Goal: Communication & Community: Answer question/provide support

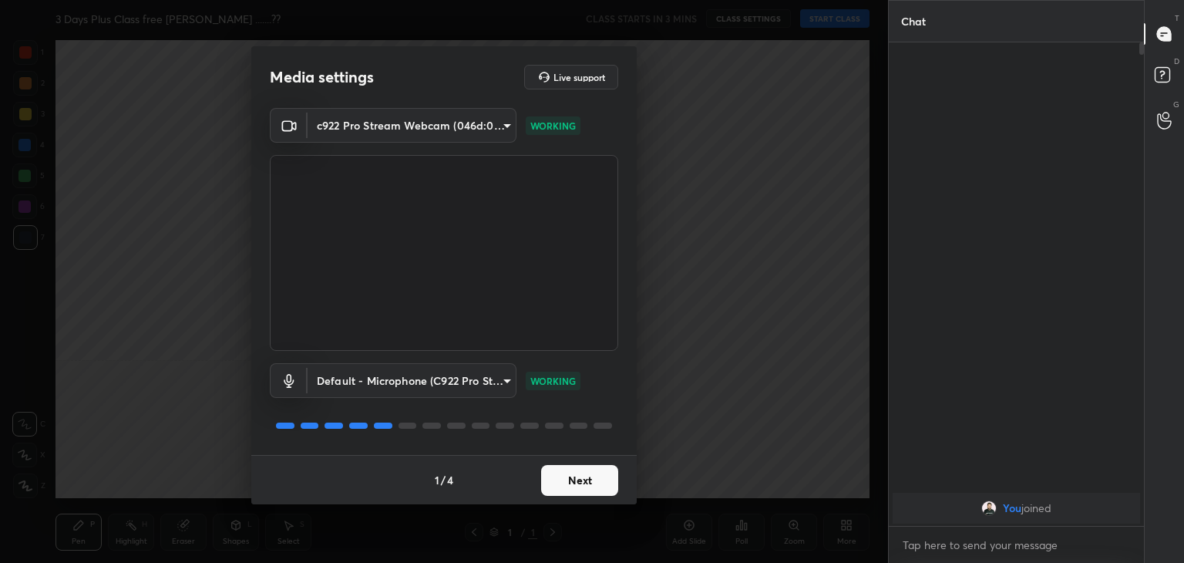
click at [590, 473] on button "Next" at bounding box center [579, 480] width 77 height 31
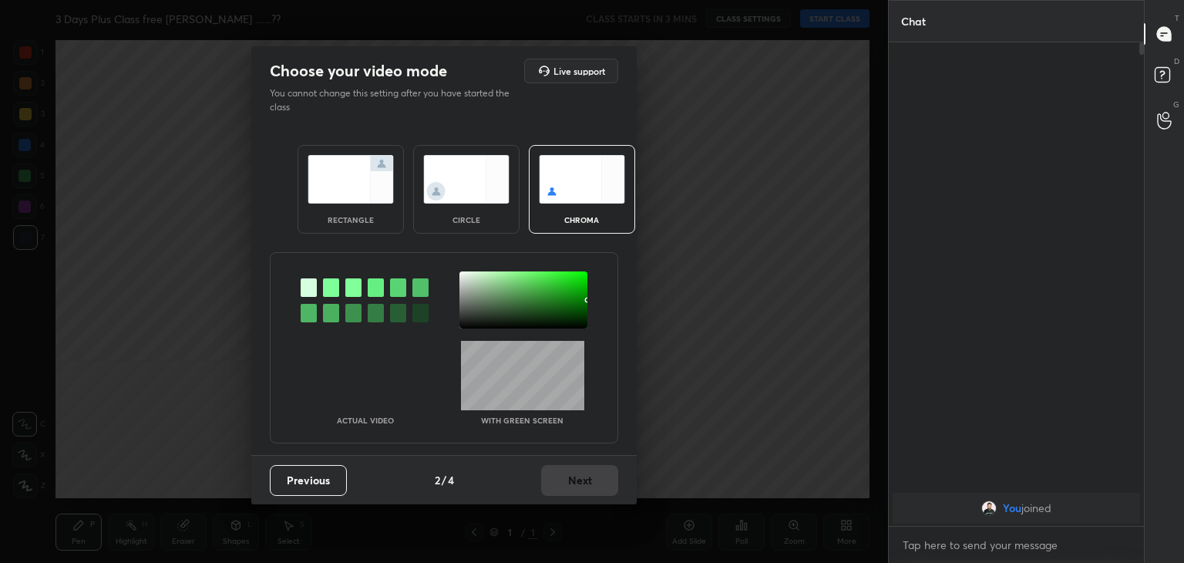
click at [330, 287] on div at bounding box center [331, 287] width 16 height 18
drag, startPoint x: 463, startPoint y: 275, endPoint x: 473, endPoint y: 281, distance: 11.4
click at [463, 277] on div at bounding box center [523, 299] width 128 height 57
click at [593, 479] on button "Next" at bounding box center [579, 480] width 77 height 31
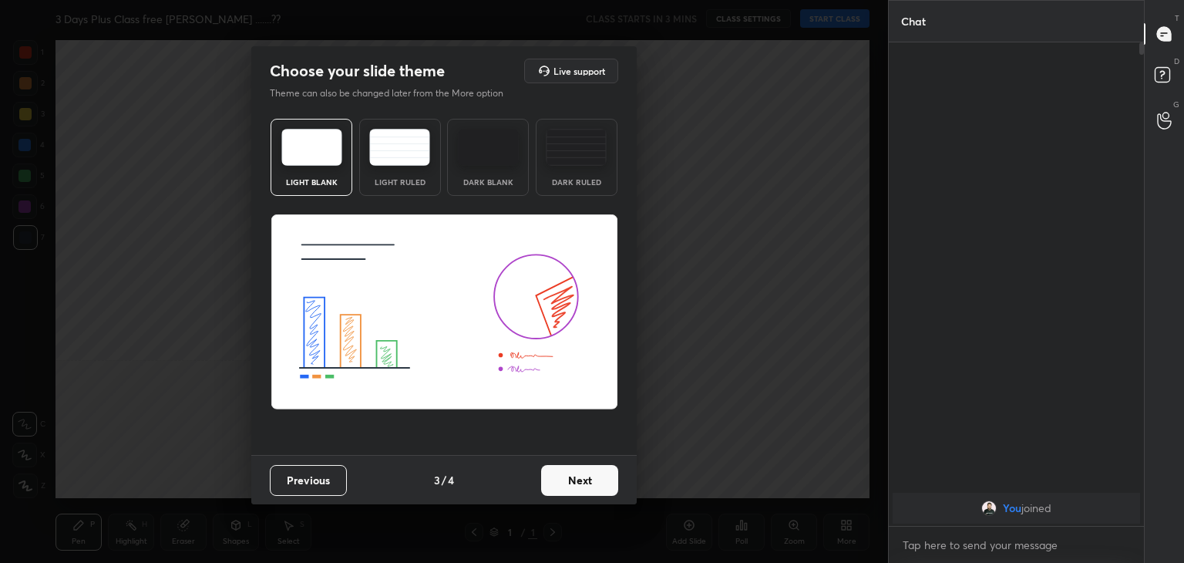
click at [610, 476] on button "Next" at bounding box center [579, 480] width 77 height 31
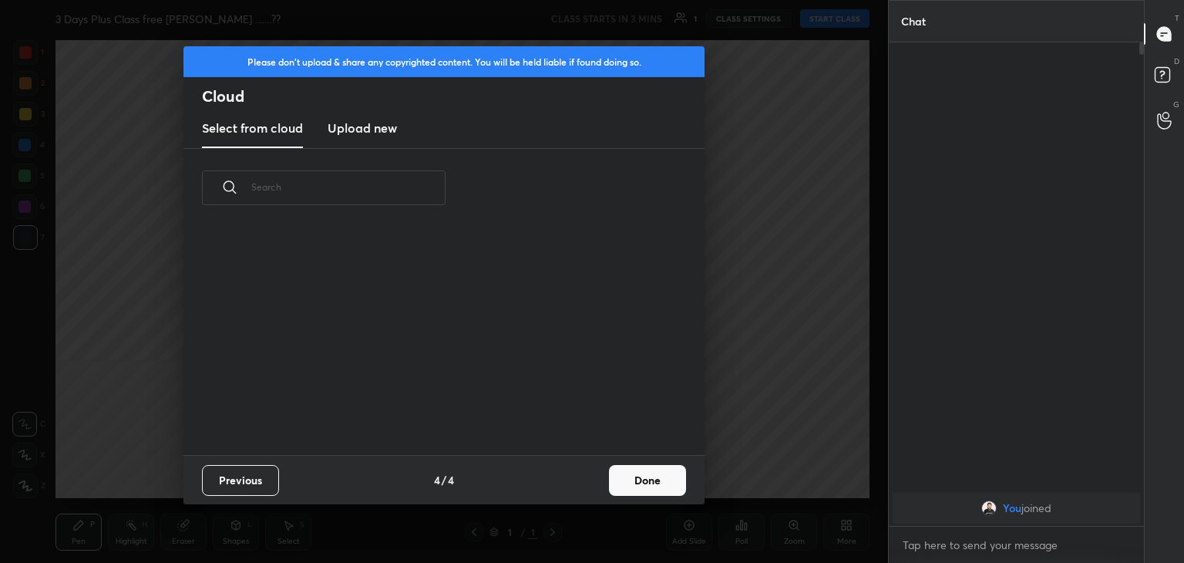
click at [649, 479] on button "Done" at bounding box center [647, 480] width 77 height 31
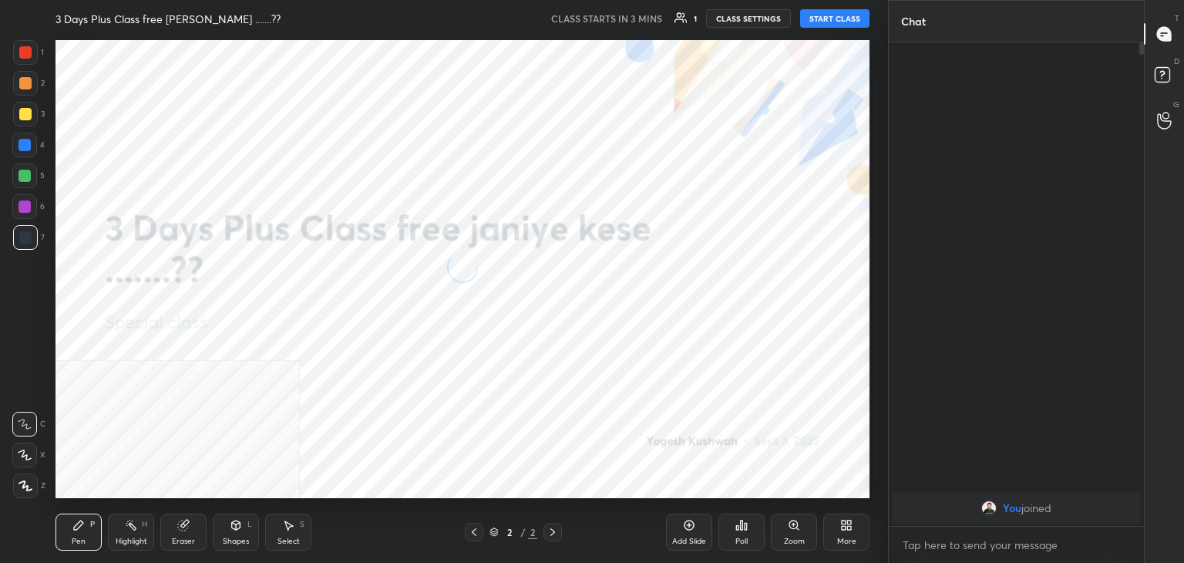
click at [23, 485] on icon at bounding box center [25, 485] width 14 height 11
click at [850, 527] on div "More" at bounding box center [846, 531] width 46 height 37
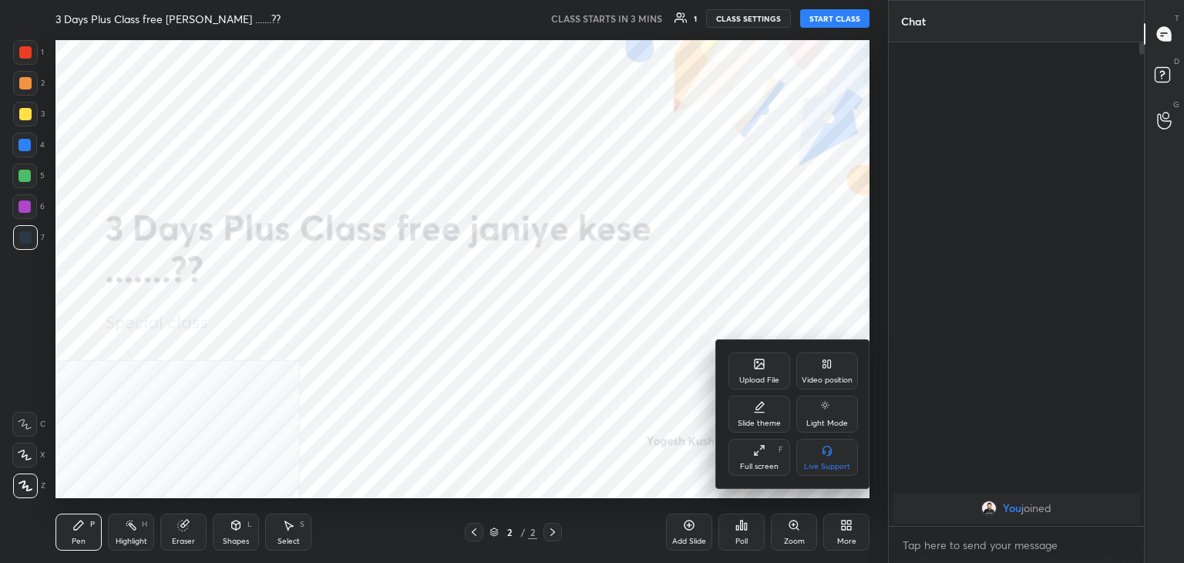
drag, startPoint x: 816, startPoint y: 358, endPoint x: 818, endPoint y: 385, distance: 27.1
click at [817, 361] on div "Video position" at bounding box center [827, 370] width 62 height 37
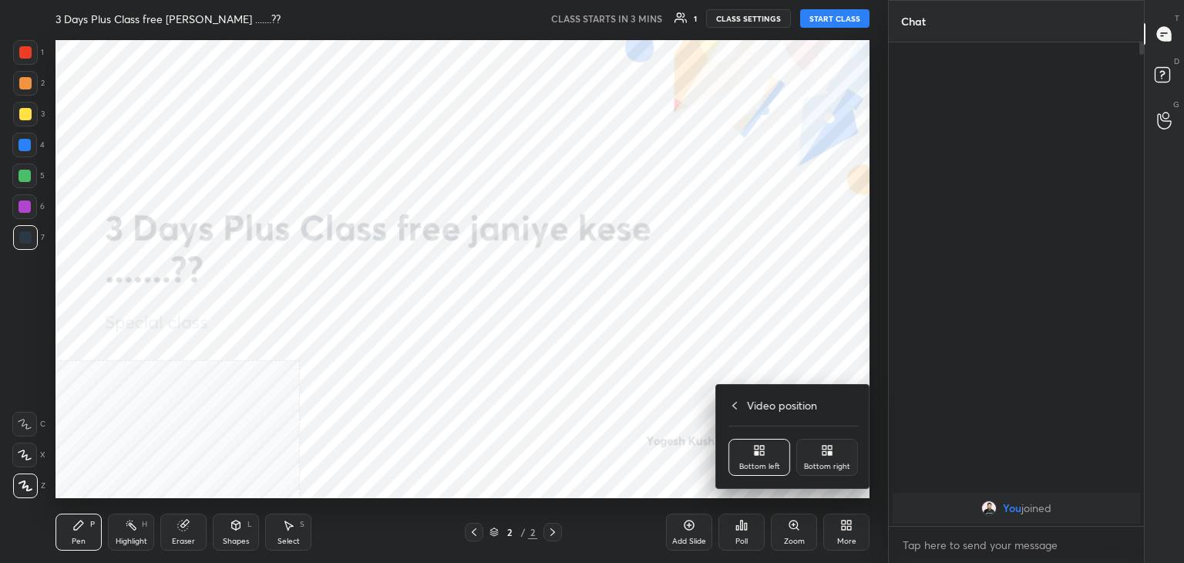
drag, startPoint x: 832, startPoint y: 452, endPoint x: 731, endPoint y: 429, distance: 104.2
click at [832, 454] on icon at bounding box center [827, 450] width 12 height 12
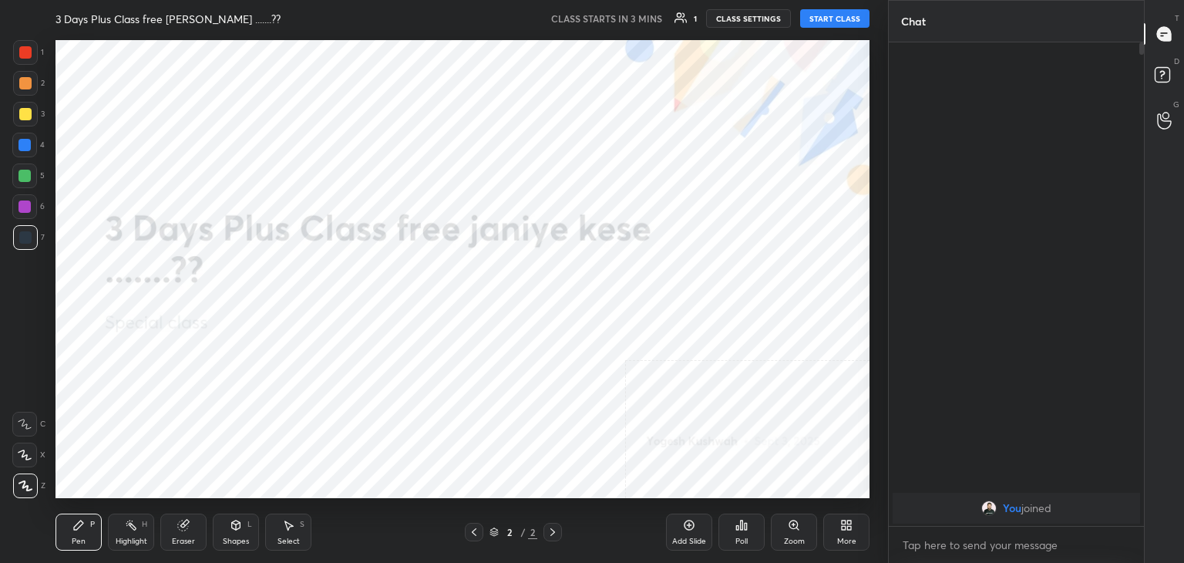
click at [240, 530] on icon at bounding box center [236, 525] width 12 height 12
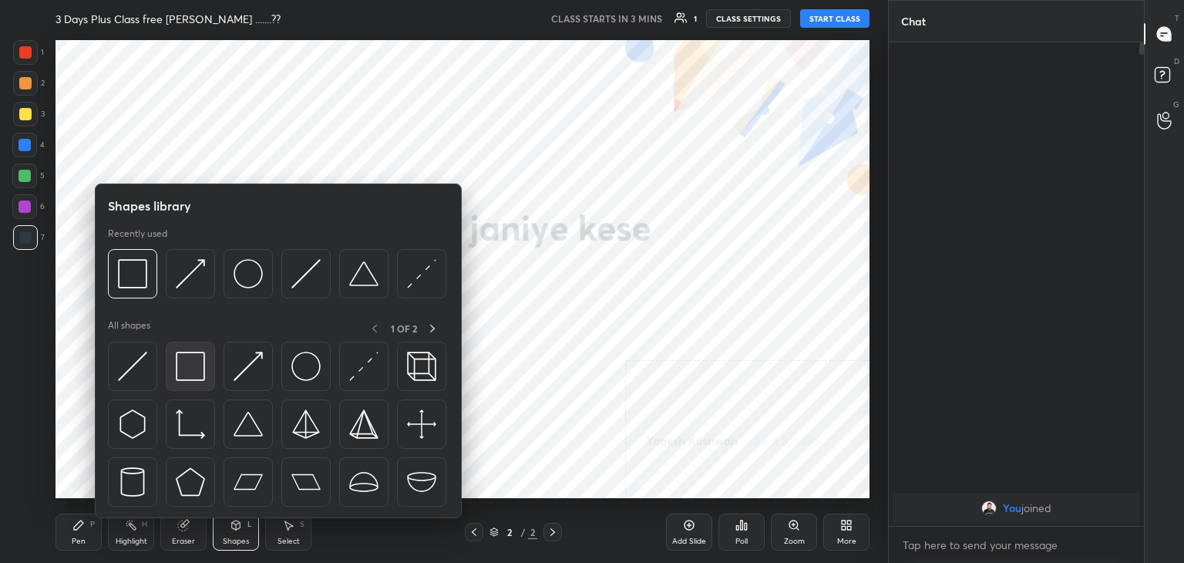
click at [197, 375] on img at bounding box center [190, 365] width 29 height 29
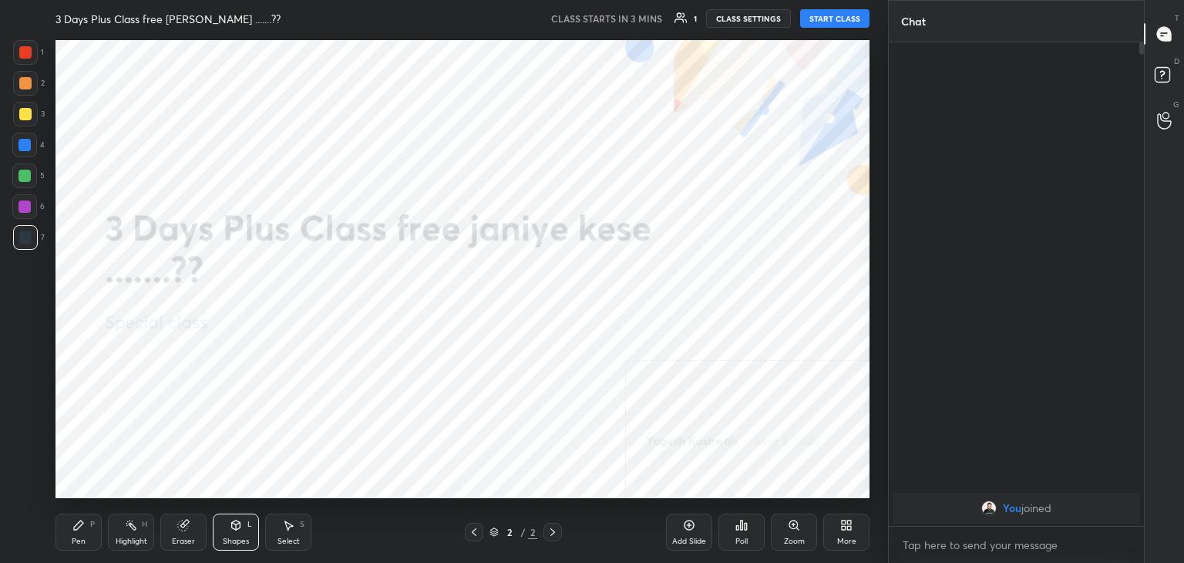
click at [828, 24] on button "START CLASS" at bounding box center [834, 18] width 69 height 18
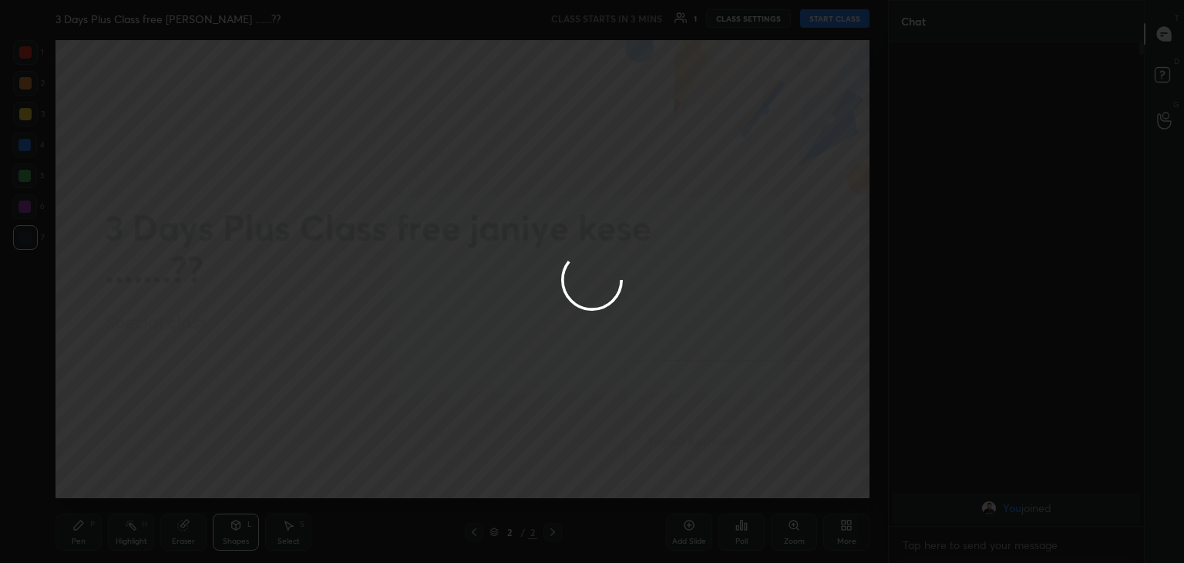
type textarea "x"
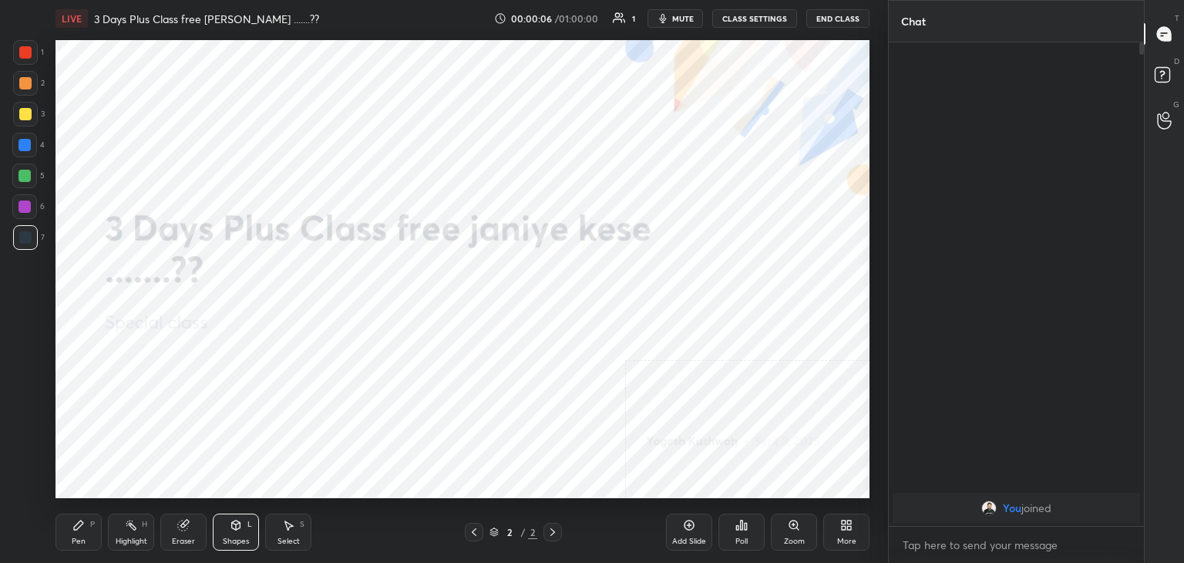
click at [857, 528] on div "More" at bounding box center [846, 531] width 46 height 37
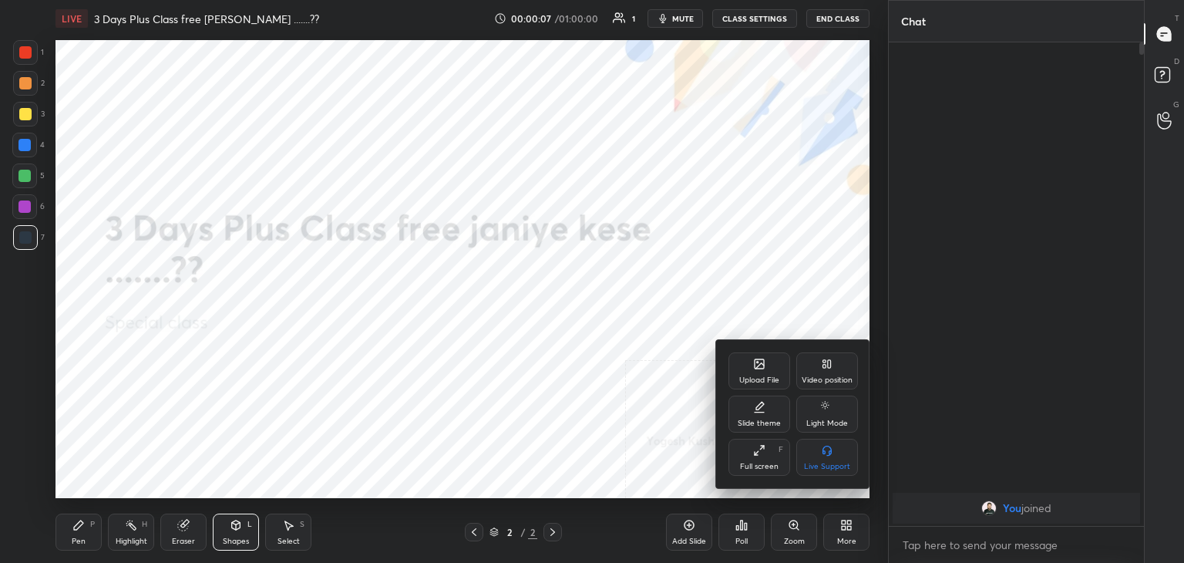
click at [757, 384] on div "Upload File" at bounding box center [759, 380] width 40 height 8
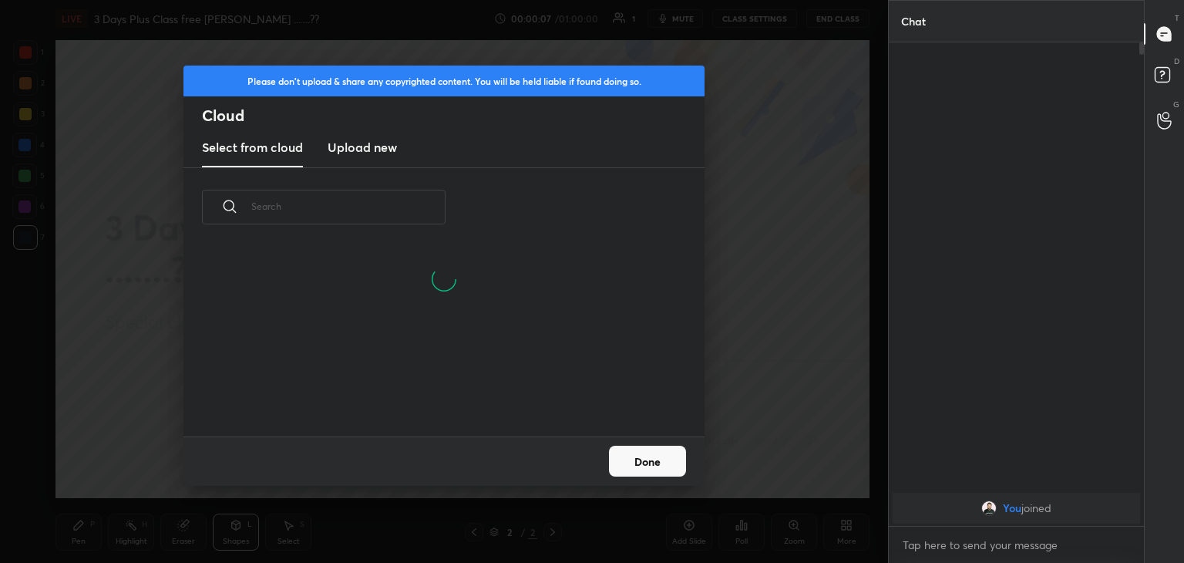
drag, startPoint x: 361, startPoint y: 139, endPoint x: 371, endPoint y: 163, distance: 25.9
click at [364, 140] on h3 "Upload new" at bounding box center [362, 147] width 69 height 18
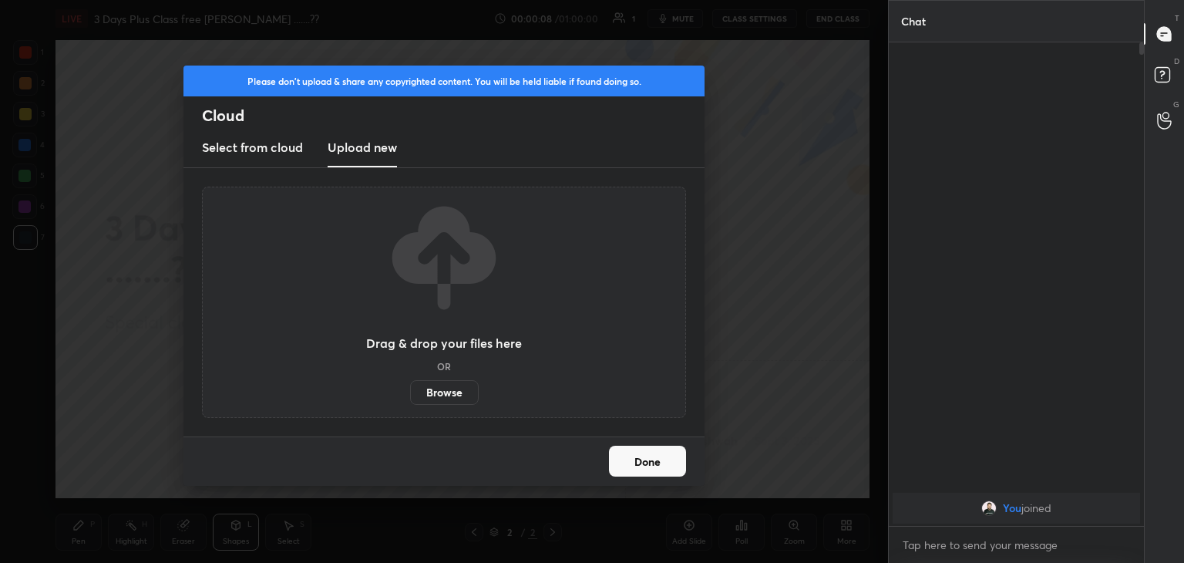
click at [441, 386] on label "Browse" at bounding box center [444, 392] width 69 height 25
click at [410, 386] on input "Browse" at bounding box center [410, 392] width 0 height 25
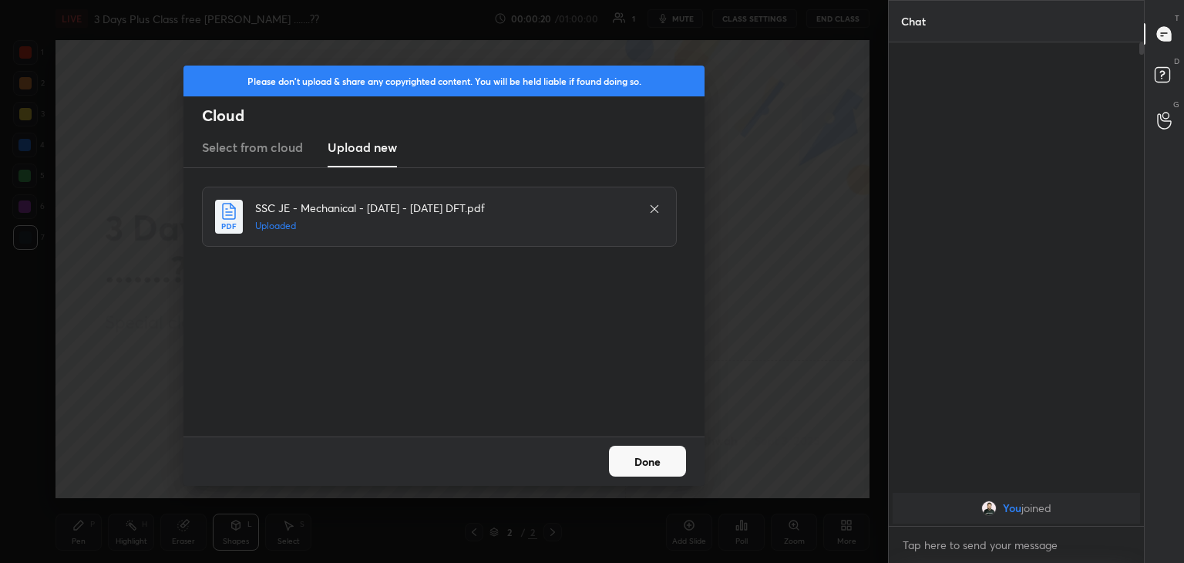
click at [640, 457] on button "Done" at bounding box center [647, 460] width 77 height 31
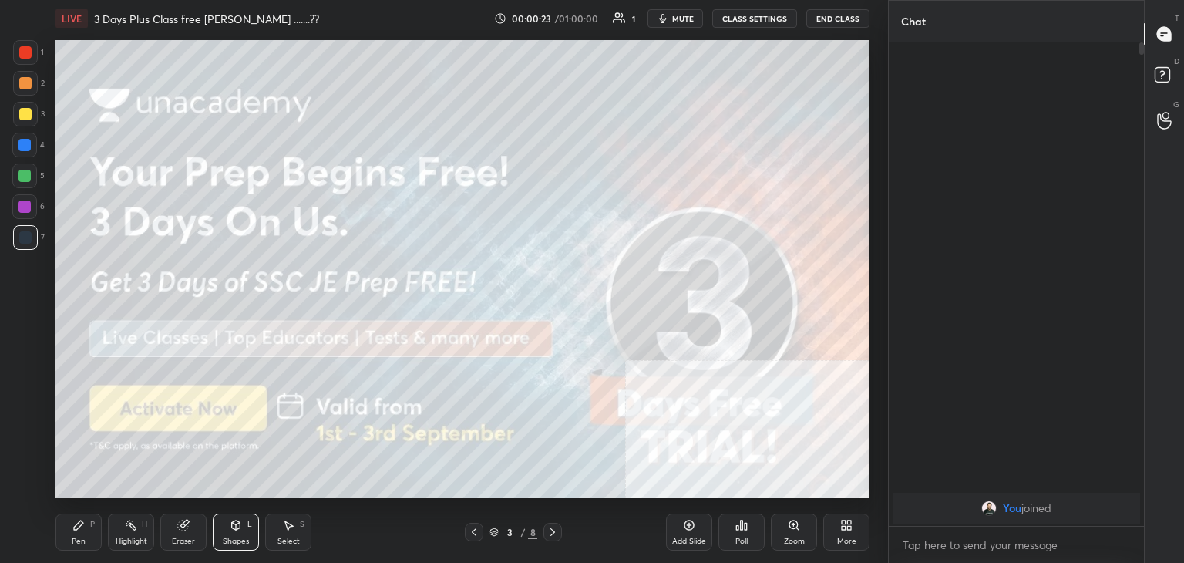
click at [28, 115] on div at bounding box center [25, 114] width 12 height 12
click at [137, 532] on div "Highlight H" at bounding box center [131, 531] width 46 height 37
click at [26, 174] on div at bounding box center [24, 176] width 12 height 12
click at [240, 537] on div "Shapes" at bounding box center [236, 541] width 26 height 8
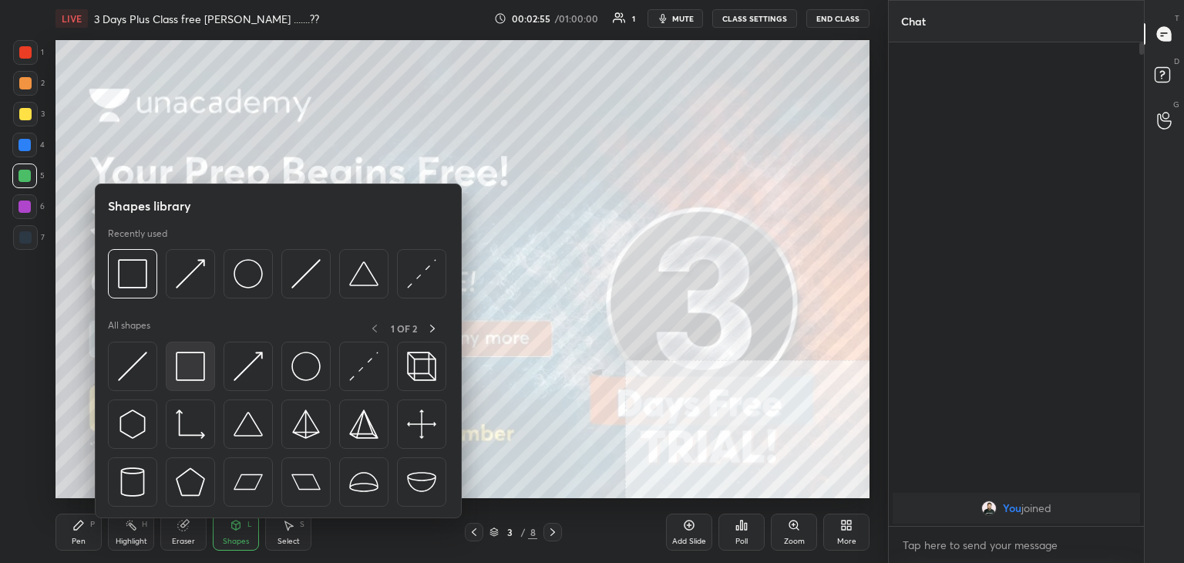
click at [203, 373] on img at bounding box center [190, 365] width 29 height 29
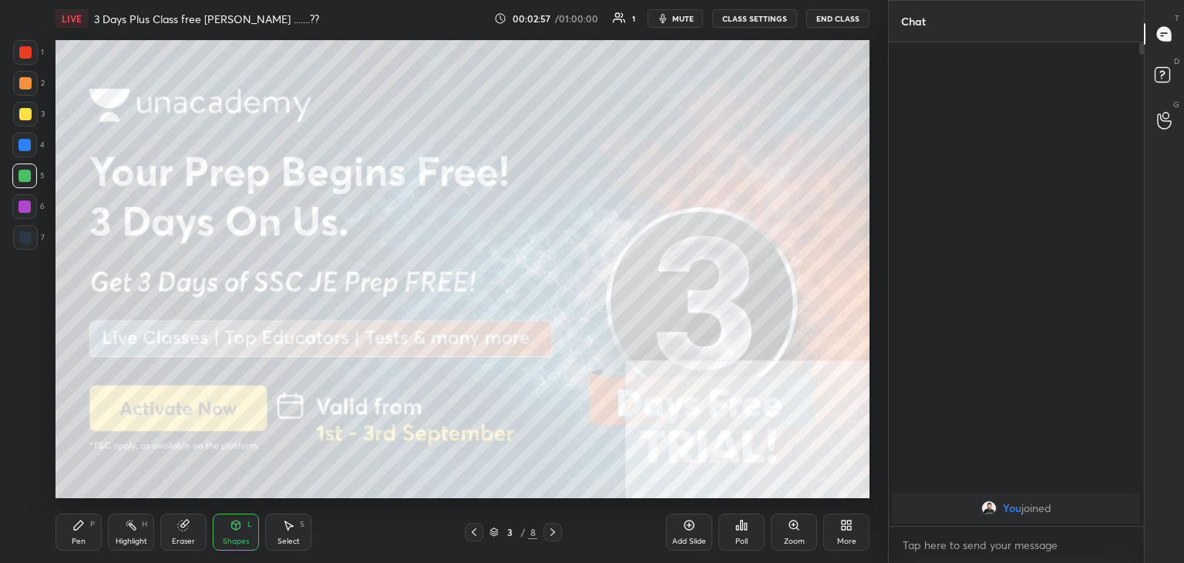
drag, startPoint x: 23, startPoint y: 110, endPoint x: 31, endPoint y: 139, distance: 30.3
click at [22, 110] on div at bounding box center [25, 114] width 12 height 12
click at [191, 532] on div "Eraser" at bounding box center [183, 531] width 46 height 37
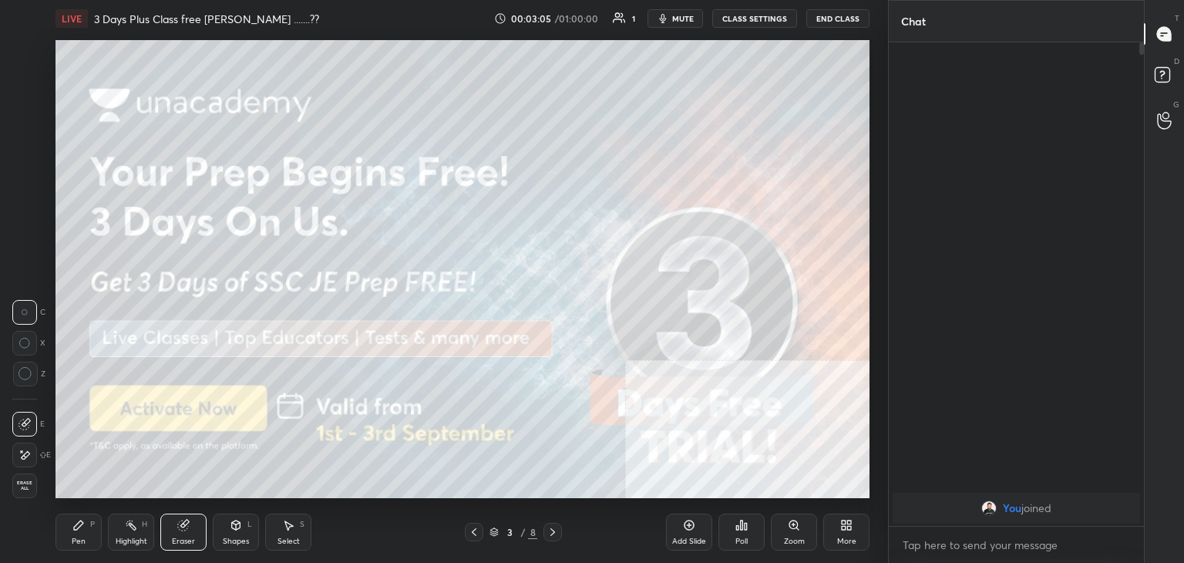
click at [247, 524] on div "L" at bounding box center [249, 524] width 5 height 8
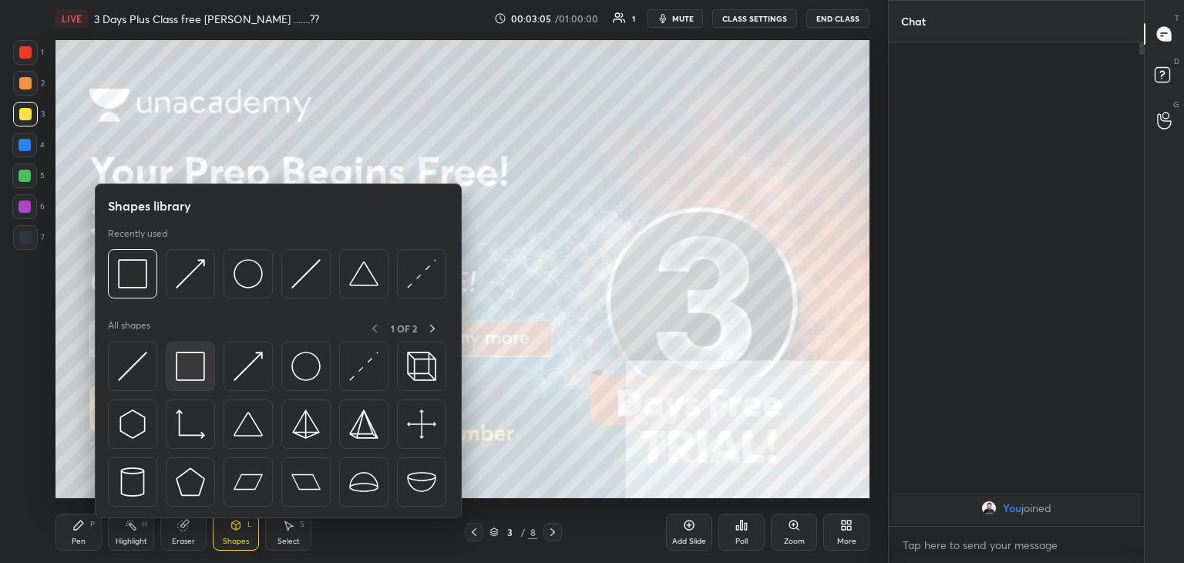
click at [203, 361] on img at bounding box center [190, 365] width 29 height 29
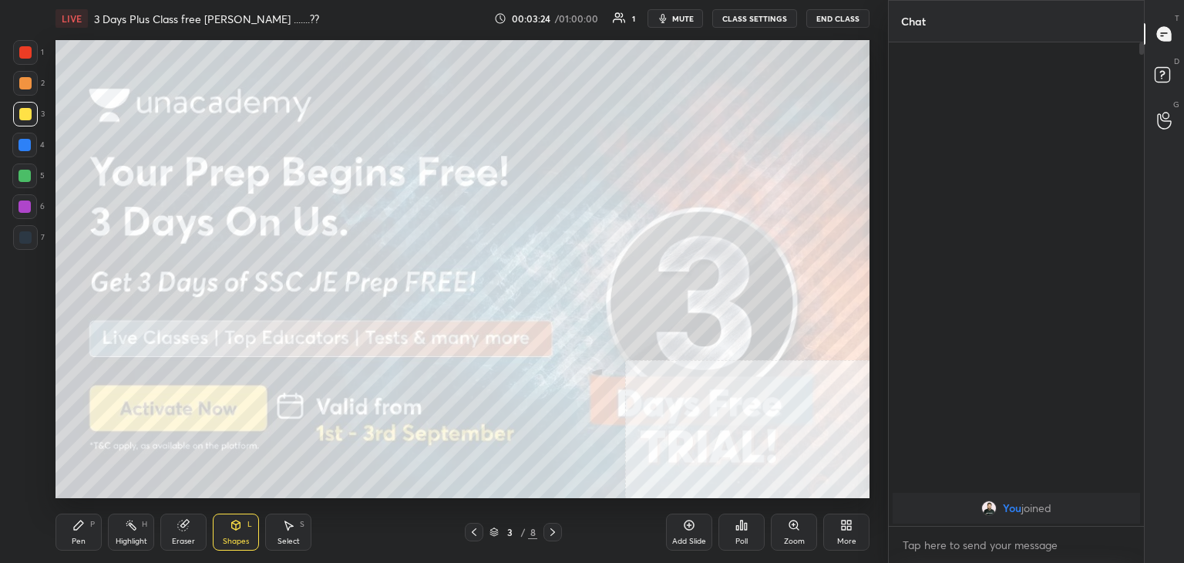
click at [556, 533] on div at bounding box center [552, 531] width 18 height 18
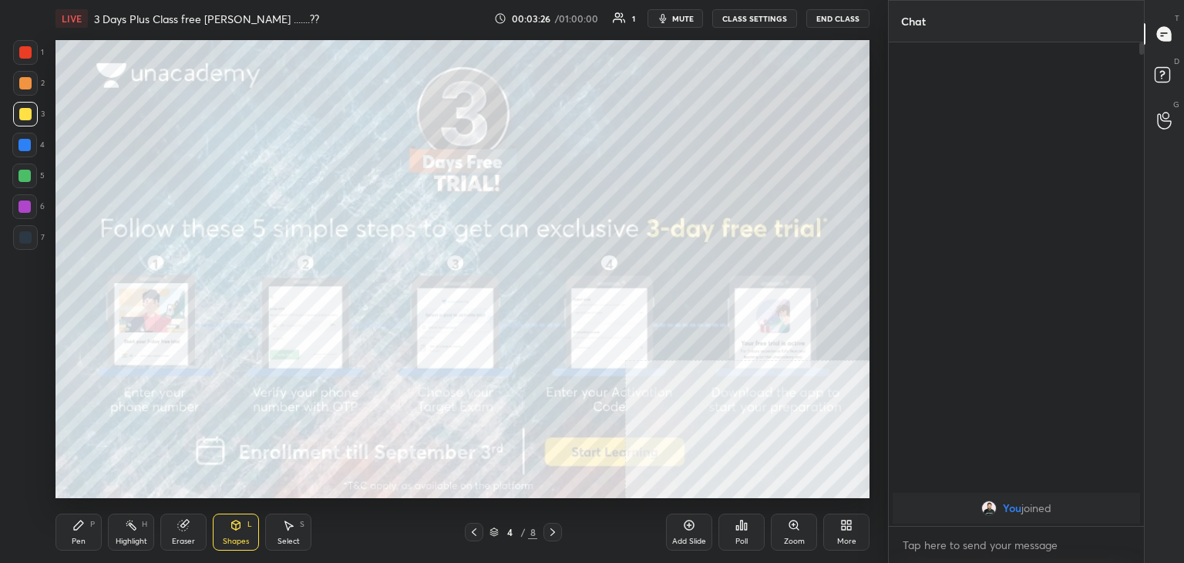
click at [23, 58] on div at bounding box center [25, 52] width 12 height 12
click at [86, 520] on div "Pen P" at bounding box center [78, 531] width 46 height 37
click at [120, 535] on div "Highlight H" at bounding box center [131, 531] width 46 height 37
drag, startPoint x: 246, startPoint y: 537, endPoint x: 240, endPoint y: 519, distance: 19.5
click at [244, 537] on div "Shapes" at bounding box center [236, 541] width 26 height 8
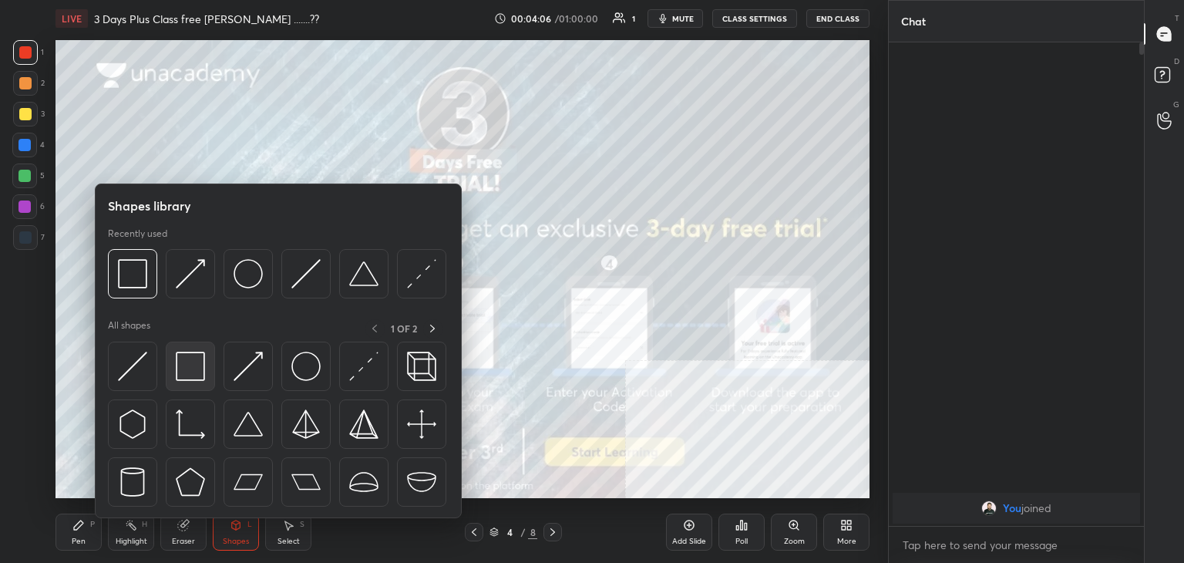
click at [192, 380] on div at bounding box center [190, 365] width 49 height 49
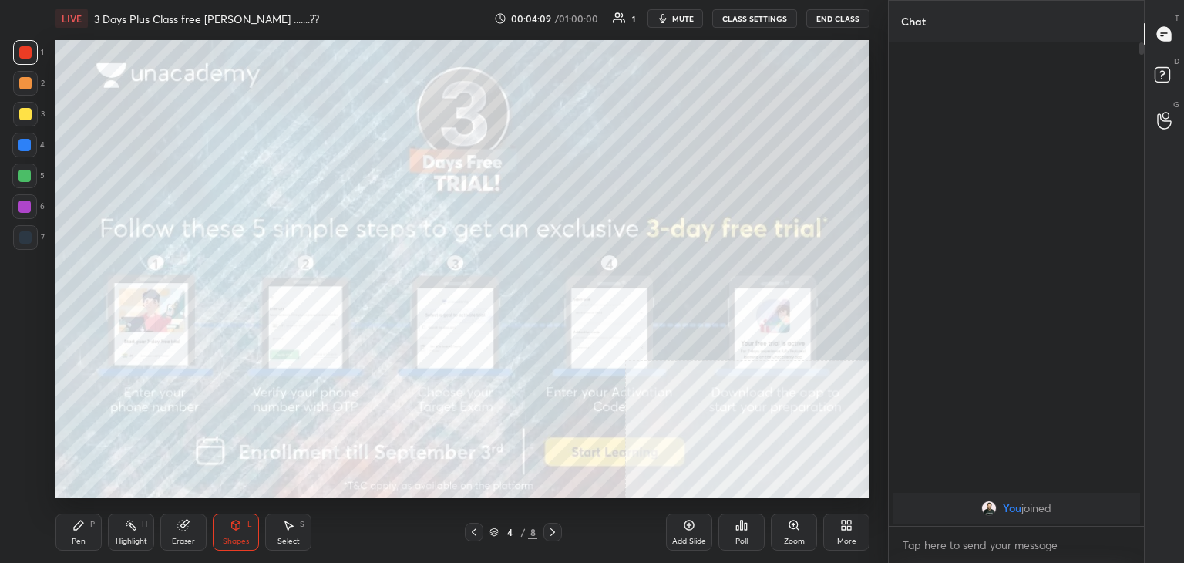
click at [551, 526] on icon at bounding box center [552, 532] width 12 height 12
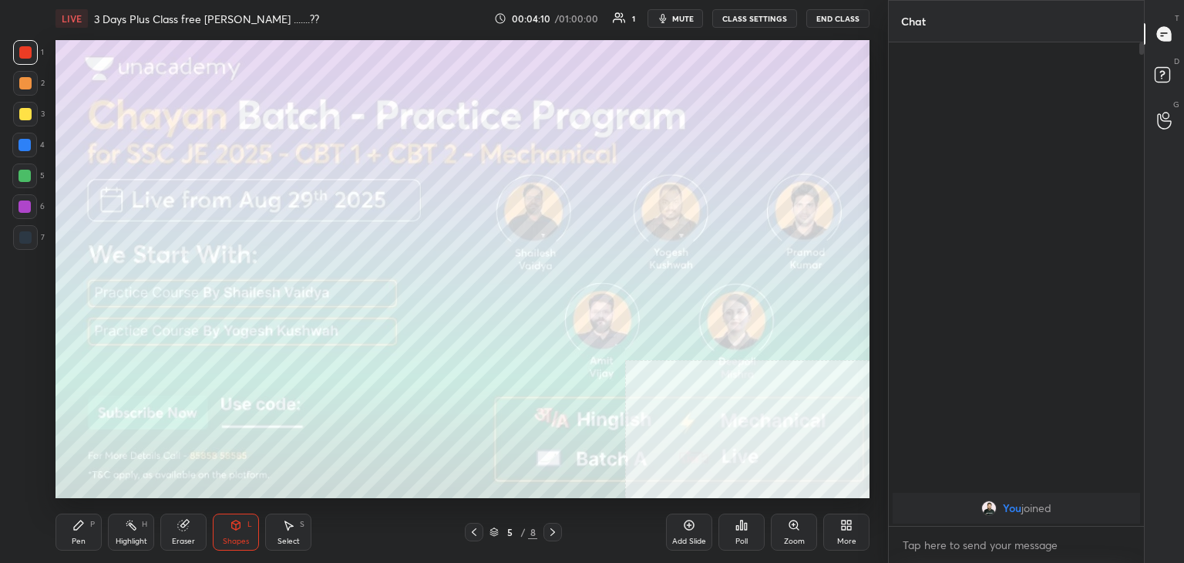
drag, startPoint x: 28, startPoint y: 115, endPoint x: 54, endPoint y: 106, distance: 27.8
click at [28, 116] on div at bounding box center [25, 114] width 12 height 12
click at [74, 535] on div "Pen P" at bounding box center [78, 531] width 46 height 37
drag, startPoint x: 126, startPoint y: 533, endPoint x: 162, endPoint y: 500, distance: 48.5
click at [126, 532] on div "Highlight H" at bounding box center [131, 531] width 46 height 37
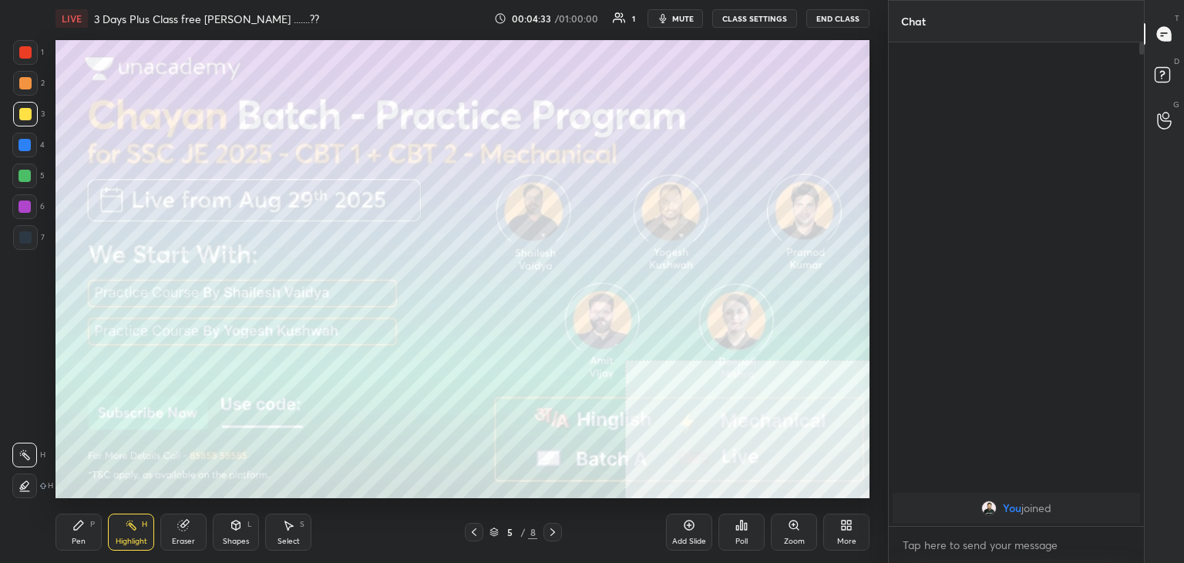
drag, startPoint x: 136, startPoint y: 521, endPoint x: 136, endPoint y: 502, distance: 18.5
click at [136, 520] on icon at bounding box center [131, 525] width 12 height 12
click at [25, 171] on div at bounding box center [24, 176] width 12 height 12
click at [546, 532] on icon at bounding box center [552, 532] width 12 height 12
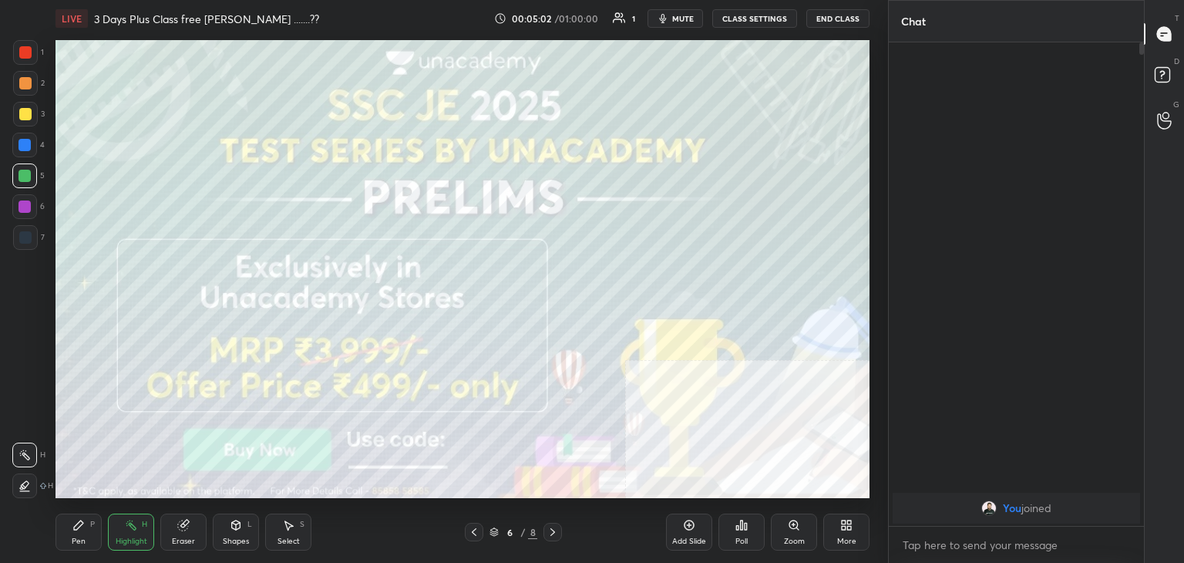
drag, startPoint x: 244, startPoint y: 534, endPoint x: 244, endPoint y: 521, distance: 13.1
click at [244, 533] on div "Shapes L" at bounding box center [236, 531] width 46 height 37
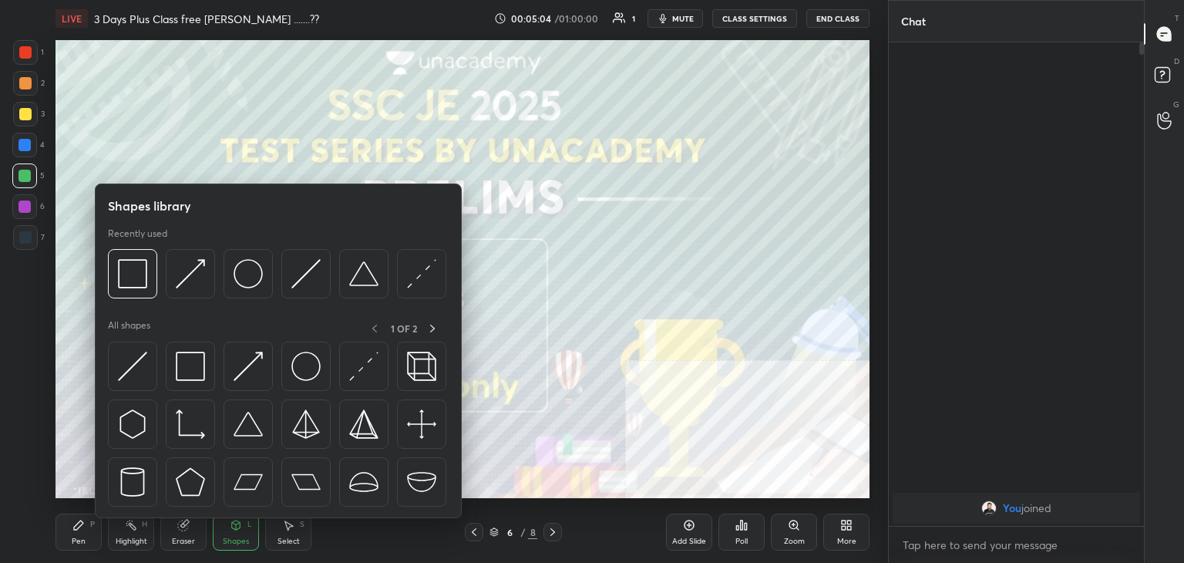
click at [25, 113] on div at bounding box center [25, 114] width 12 height 12
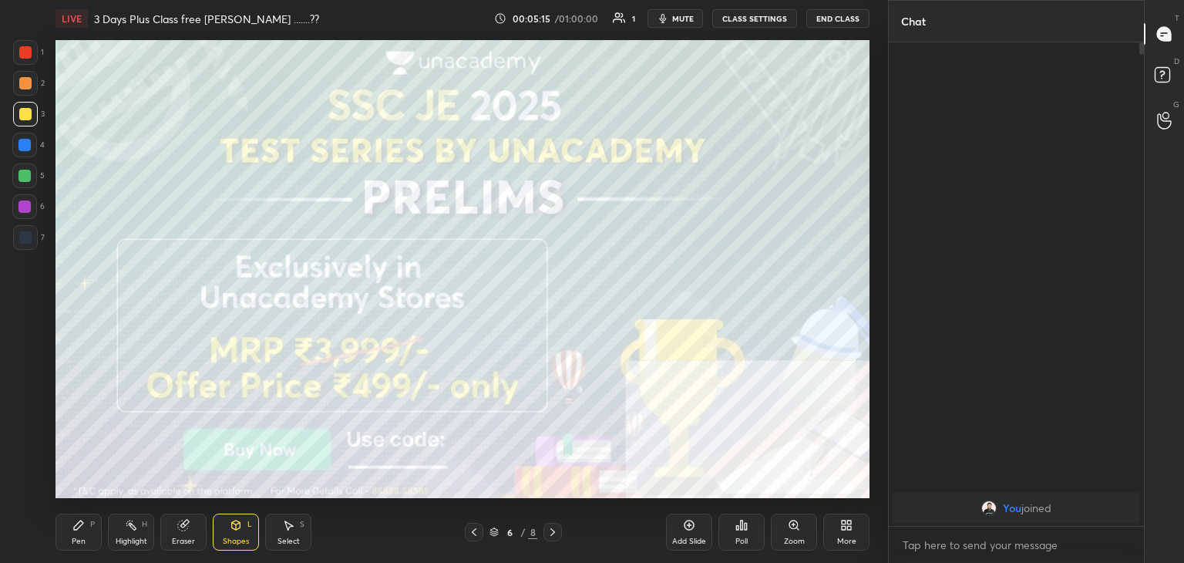
click at [94, 525] on div "P" at bounding box center [92, 524] width 5 height 8
click at [126, 537] on div "Highlight" at bounding box center [132, 541] width 32 height 8
click at [470, 534] on icon at bounding box center [474, 532] width 12 height 12
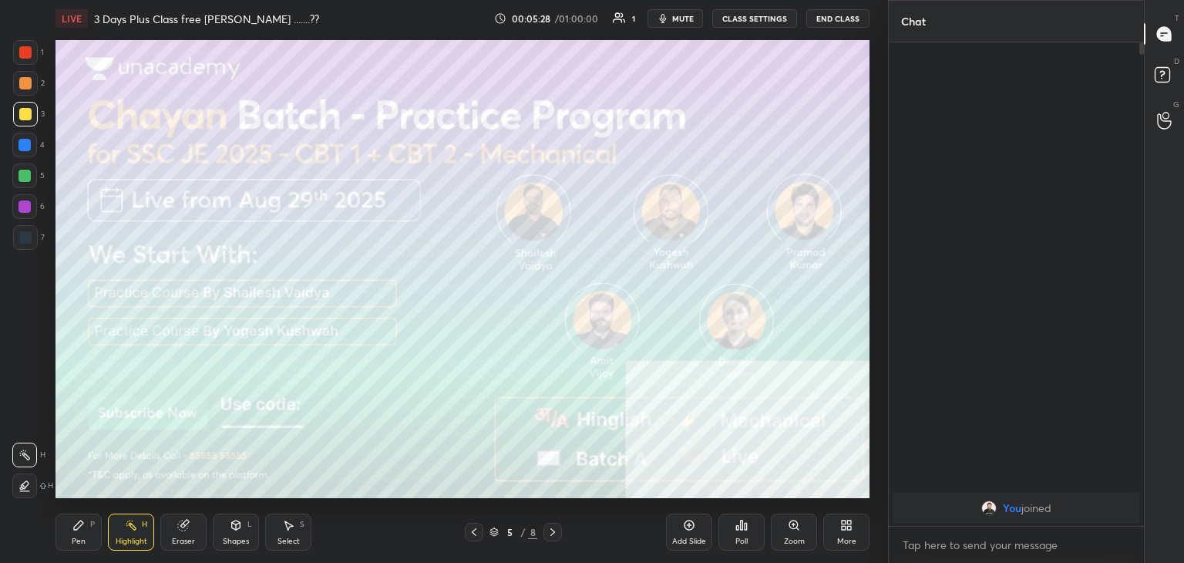
click at [477, 532] on icon at bounding box center [474, 532] width 12 height 12
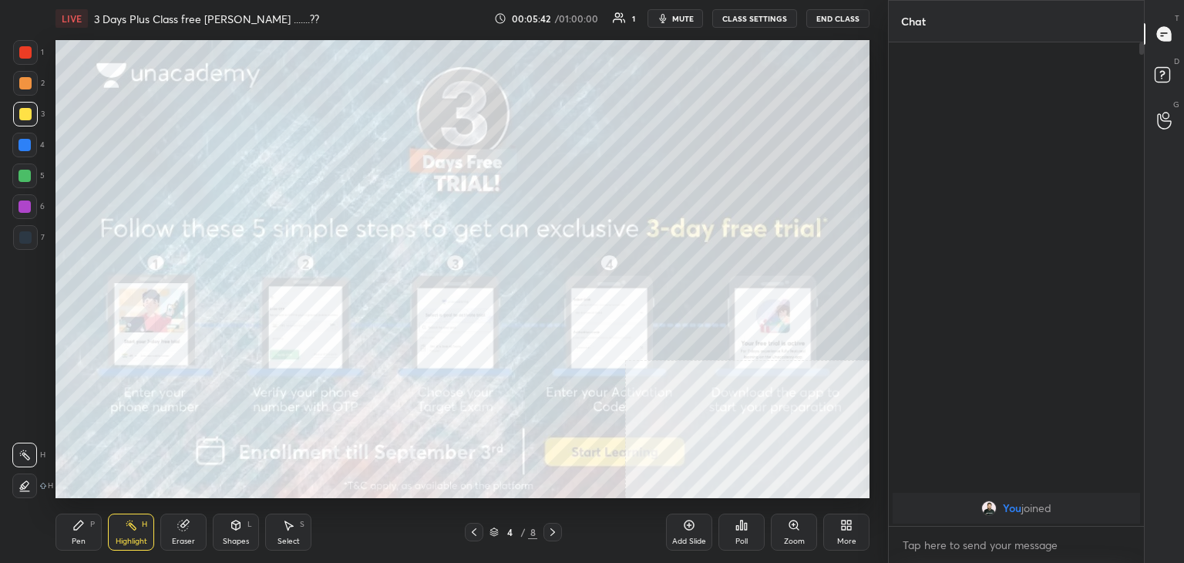
click at [840, 18] on button "End Class" at bounding box center [837, 18] width 63 height 18
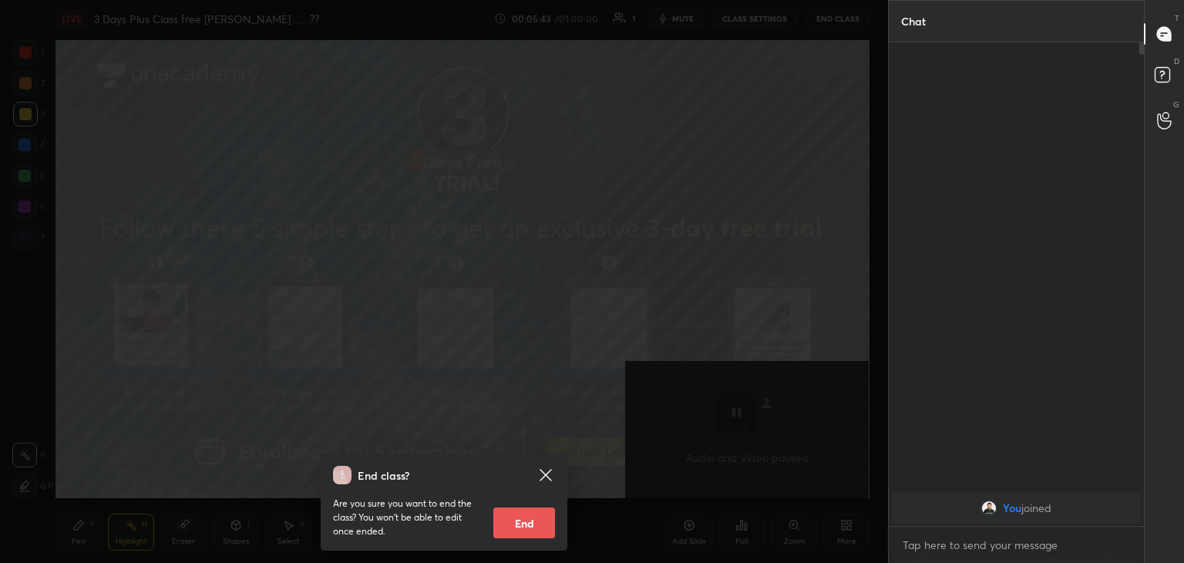
drag, startPoint x: 514, startPoint y: 521, endPoint x: 496, endPoint y: 512, distance: 20.3
click at [510, 522] on button "End" at bounding box center [524, 522] width 62 height 31
type textarea "x"
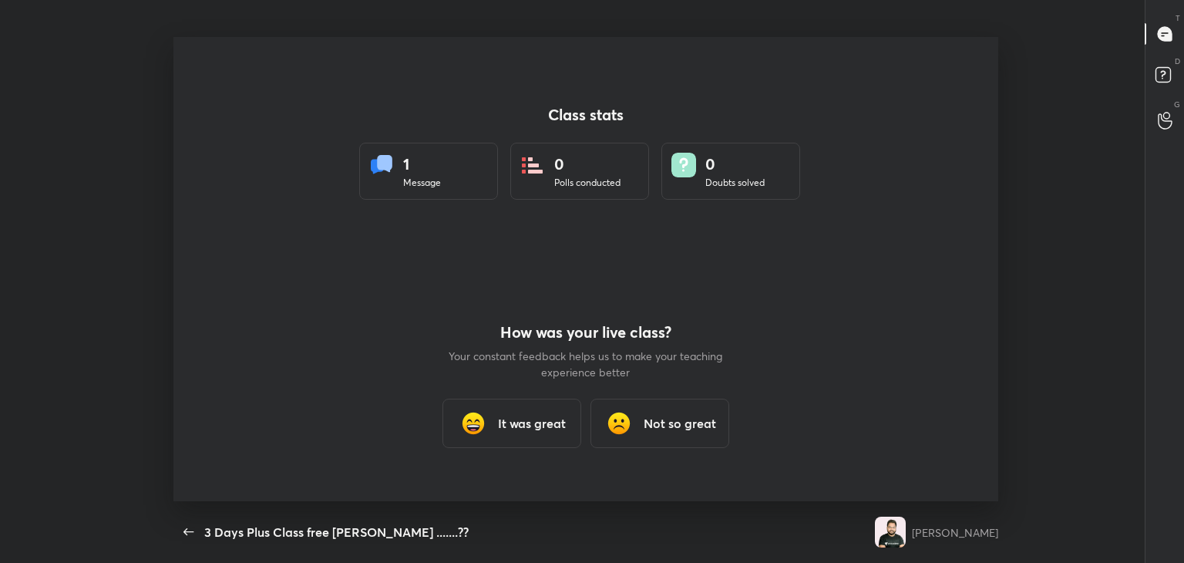
scroll to position [0, 0]
click at [528, 414] on h3 "It was great" at bounding box center [532, 423] width 68 height 18
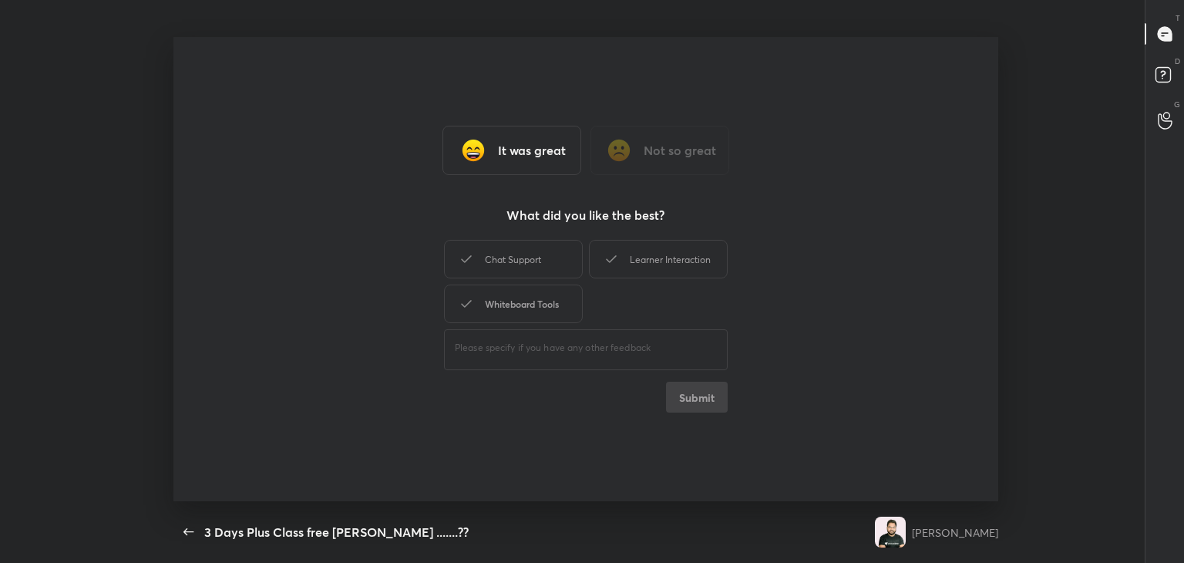
drag, startPoint x: 546, startPoint y: 300, endPoint x: 550, endPoint y: 258, distance: 41.9
click at [546, 300] on div "Whiteboard Tools" at bounding box center [513, 303] width 139 height 39
click at [550, 257] on div "Chat Support" at bounding box center [513, 259] width 139 height 39
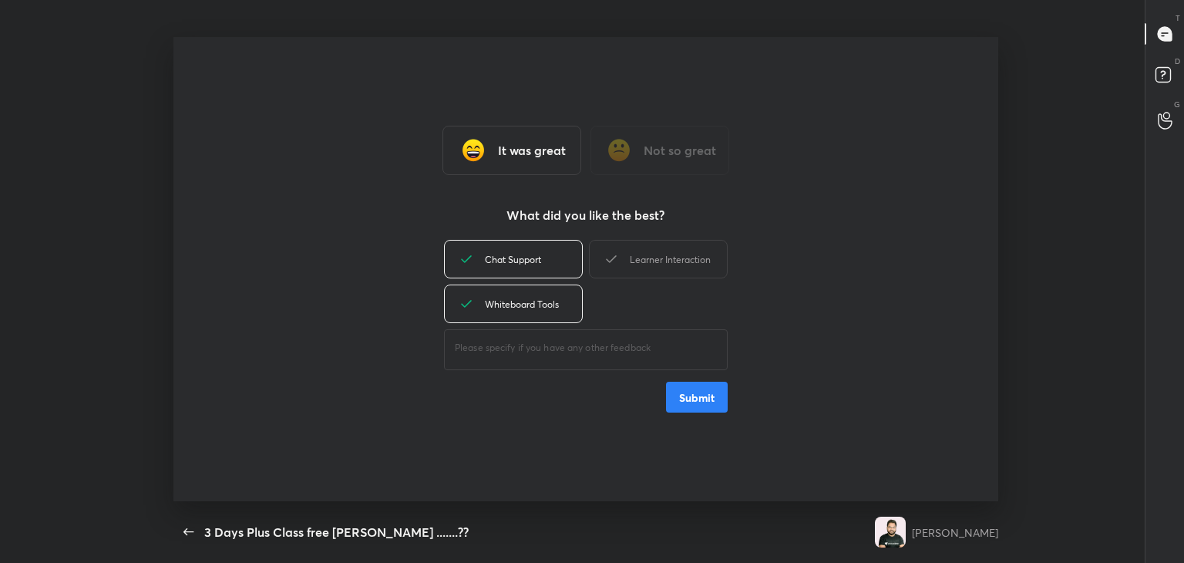
drag, startPoint x: 650, startPoint y: 258, endPoint x: 655, endPoint y: 284, distance: 25.8
click at [650, 260] on div "Learner Interaction" at bounding box center [658, 259] width 139 height 39
drag, startPoint x: 692, startPoint y: 385, endPoint x: 671, endPoint y: 377, distance: 22.5
click at [691, 386] on button "Submit" at bounding box center [697, 396] width 62 height 31
